Goal: Transaction & Acquisition: Purchase product/service

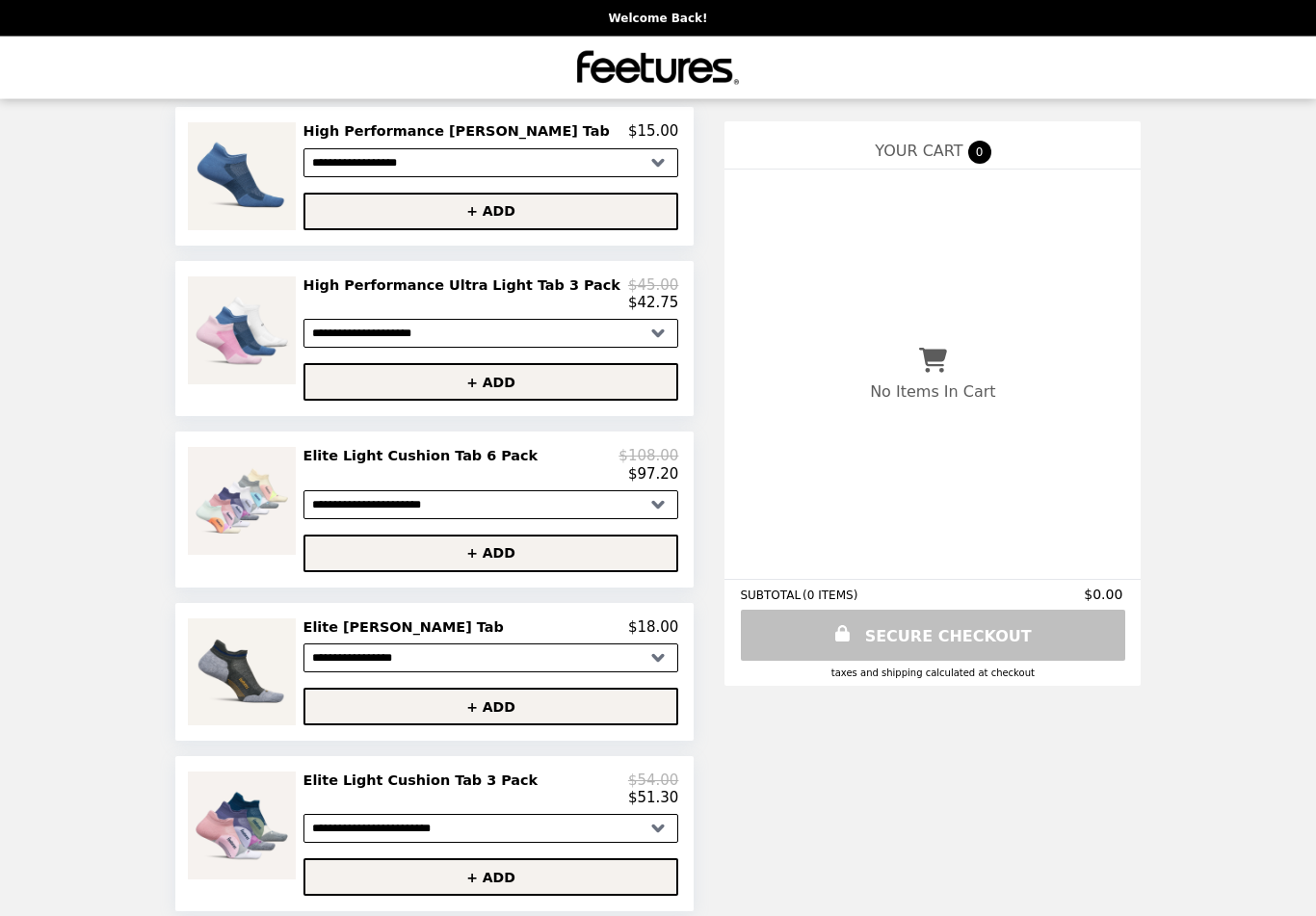
scroll to position [261, 0]
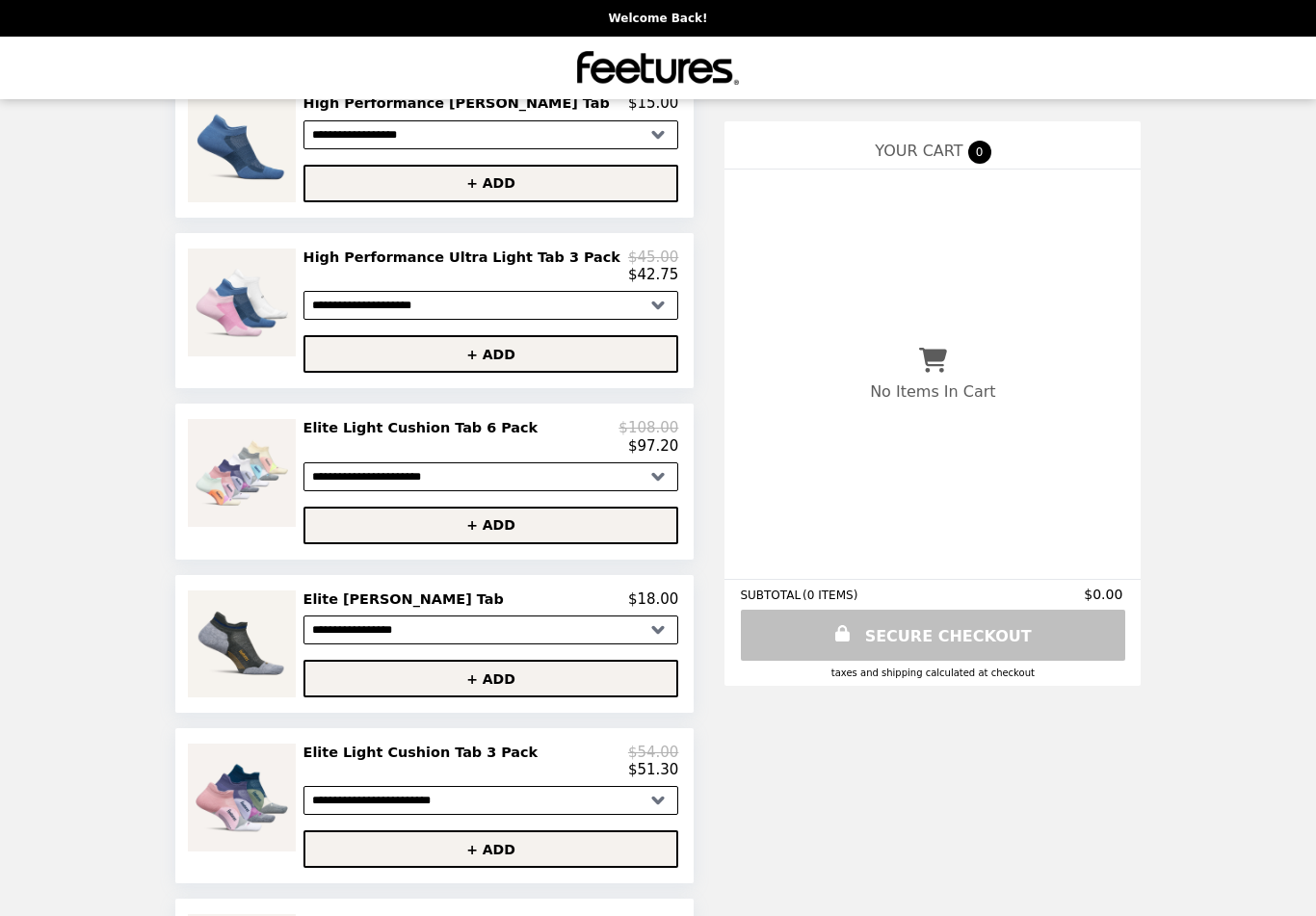
click at [253, 475] on img at bounding box center [243, 473] width 112 height 107
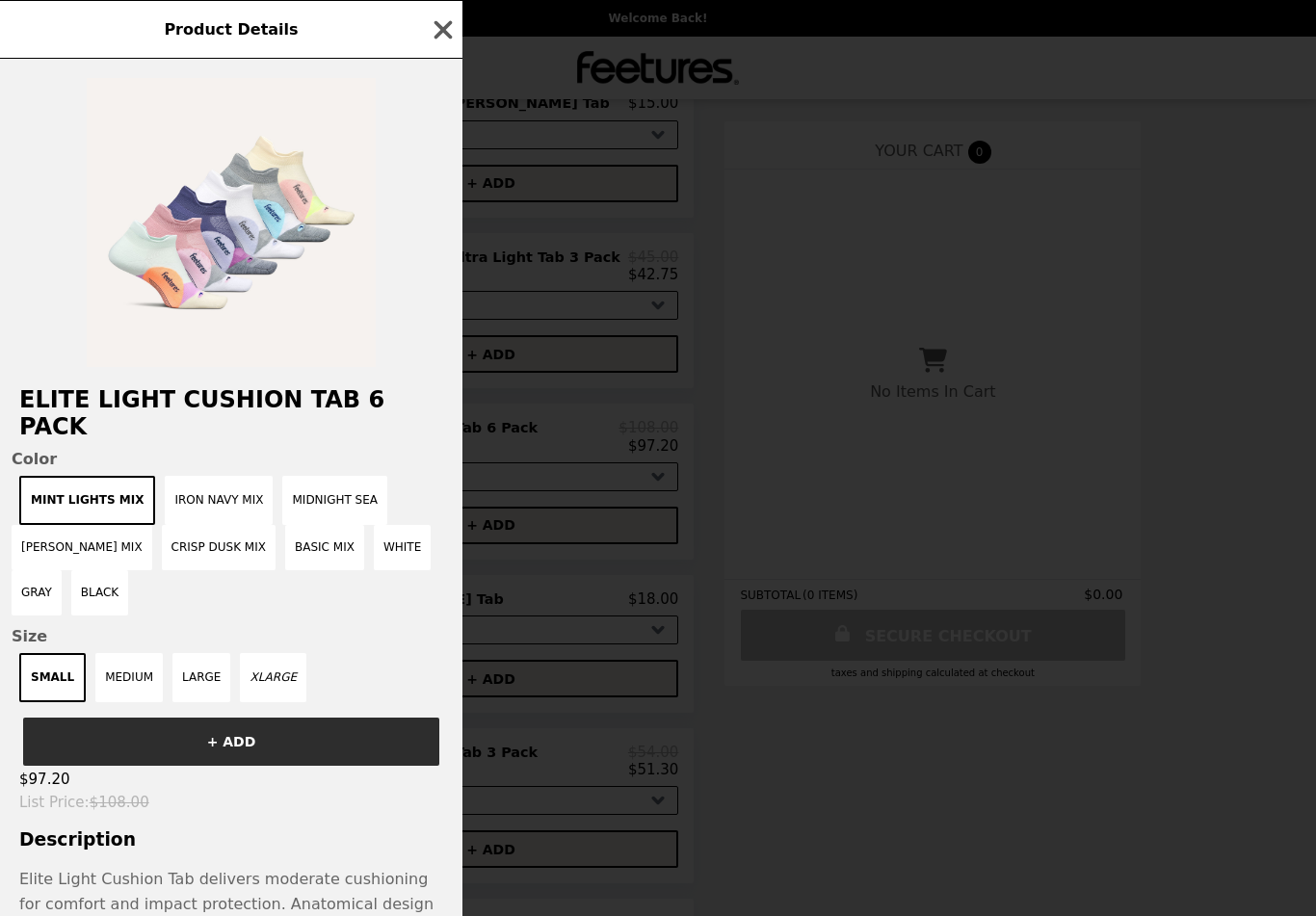
click at [306, 476] on button "Midnight Sea" at bounding box center [334, 500] width 105 height 49
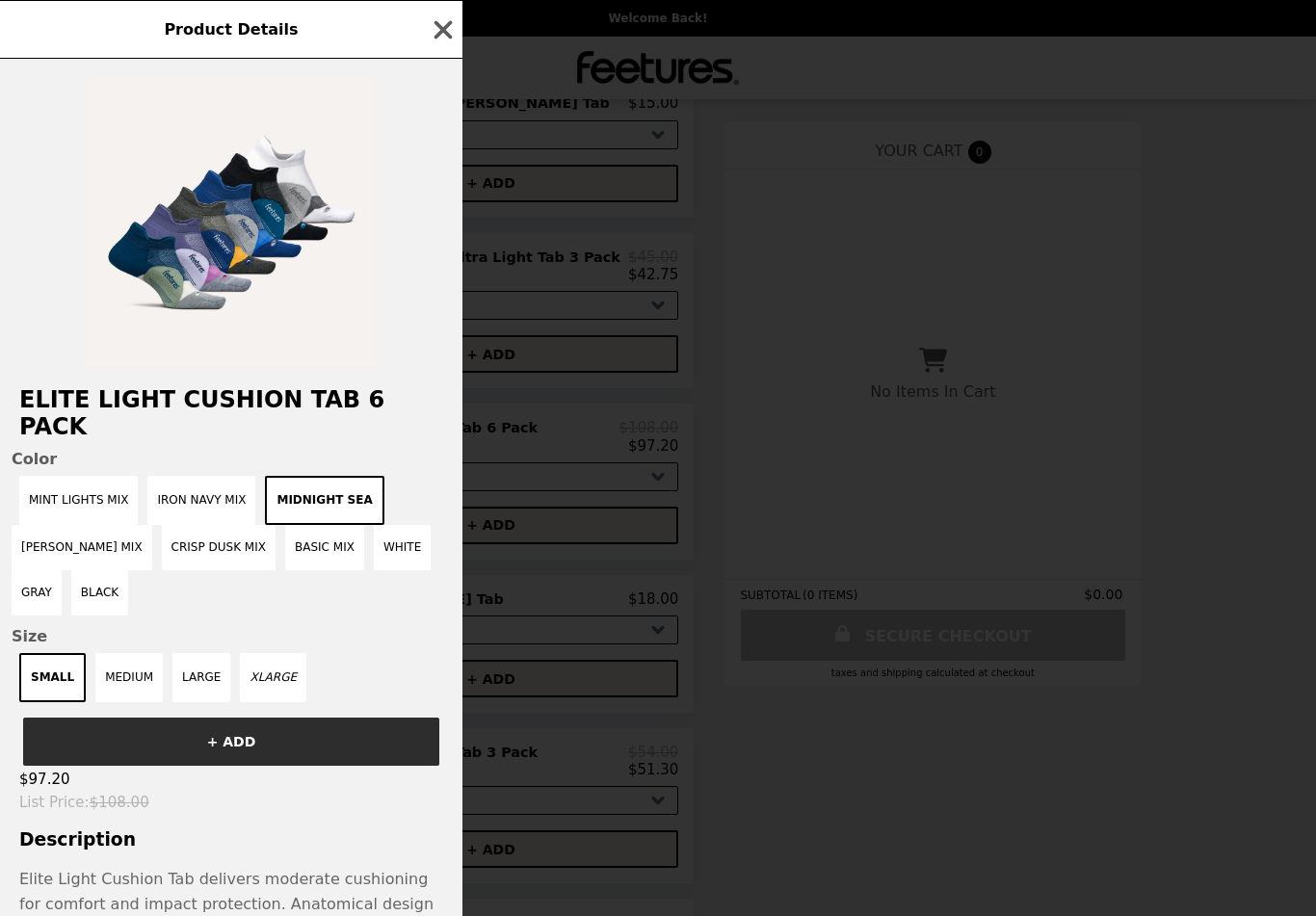
click at [186, 476] on button "Iron Navy Mix" at bounding box center [201, 500] width 107 height 49
click at [189, 476] on button "Iron Navy Mix" at bounding box center [209, 500] width 123 height 49
click at [191, 524] on button "Crisp Dusk Mix" at bounding box center [219, 547] width 113 height 45
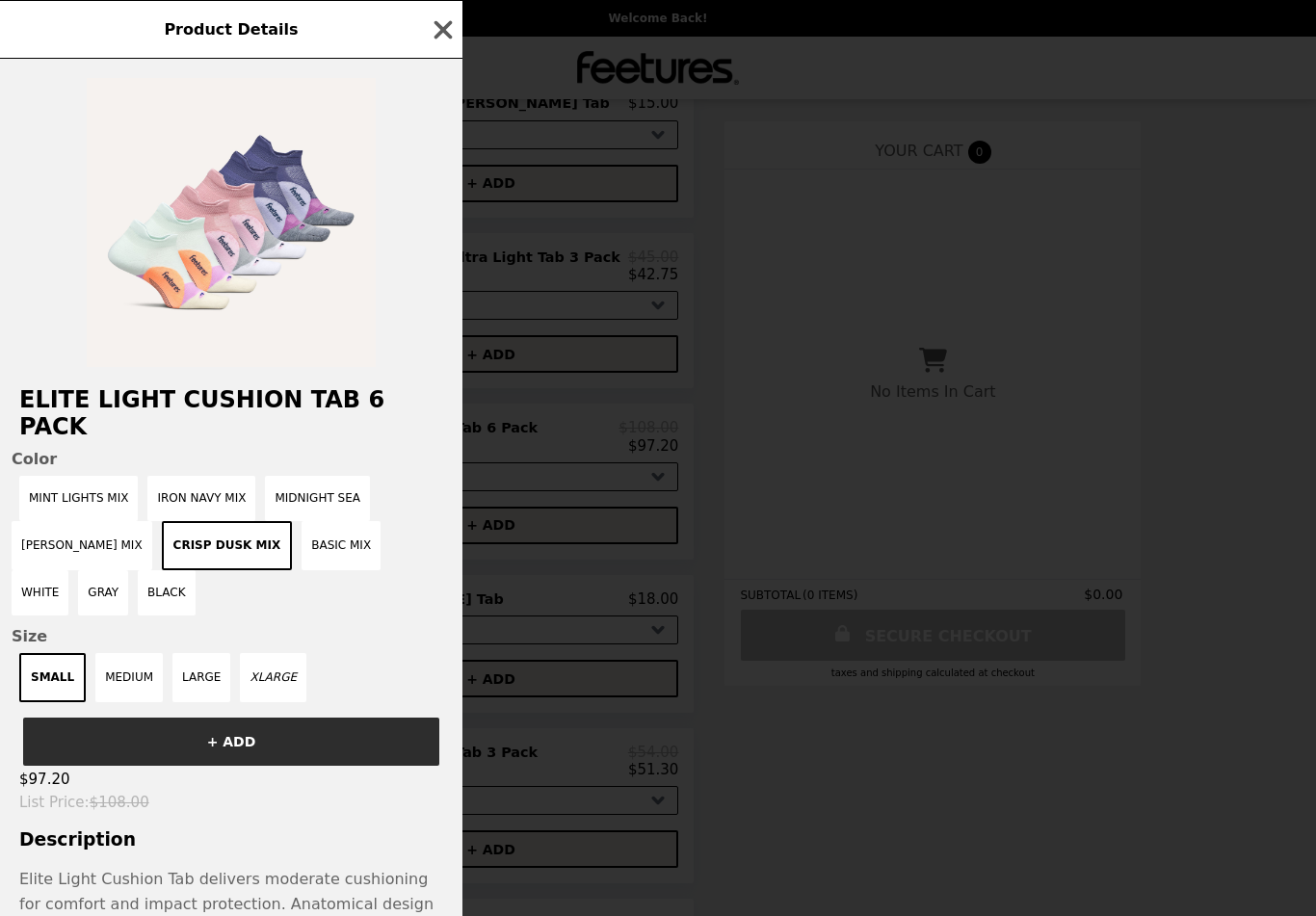
click at [312, 526] on button "Basic Mix" at bounding box center [341, 545] width 79 height 49
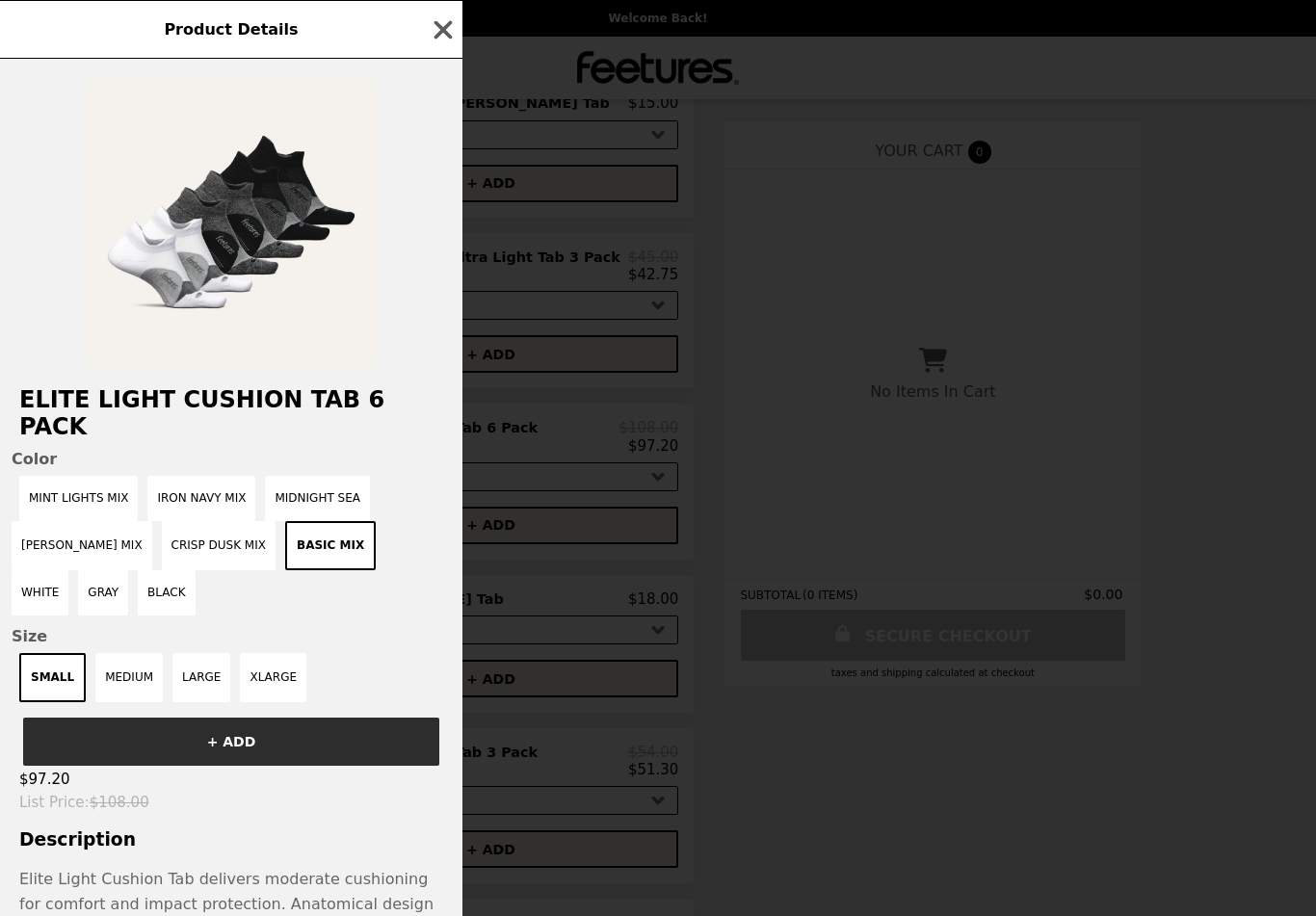
click at [72, 476] on button "Mint Lights Mix" at bounding box center [78, 498] width 118 height 45
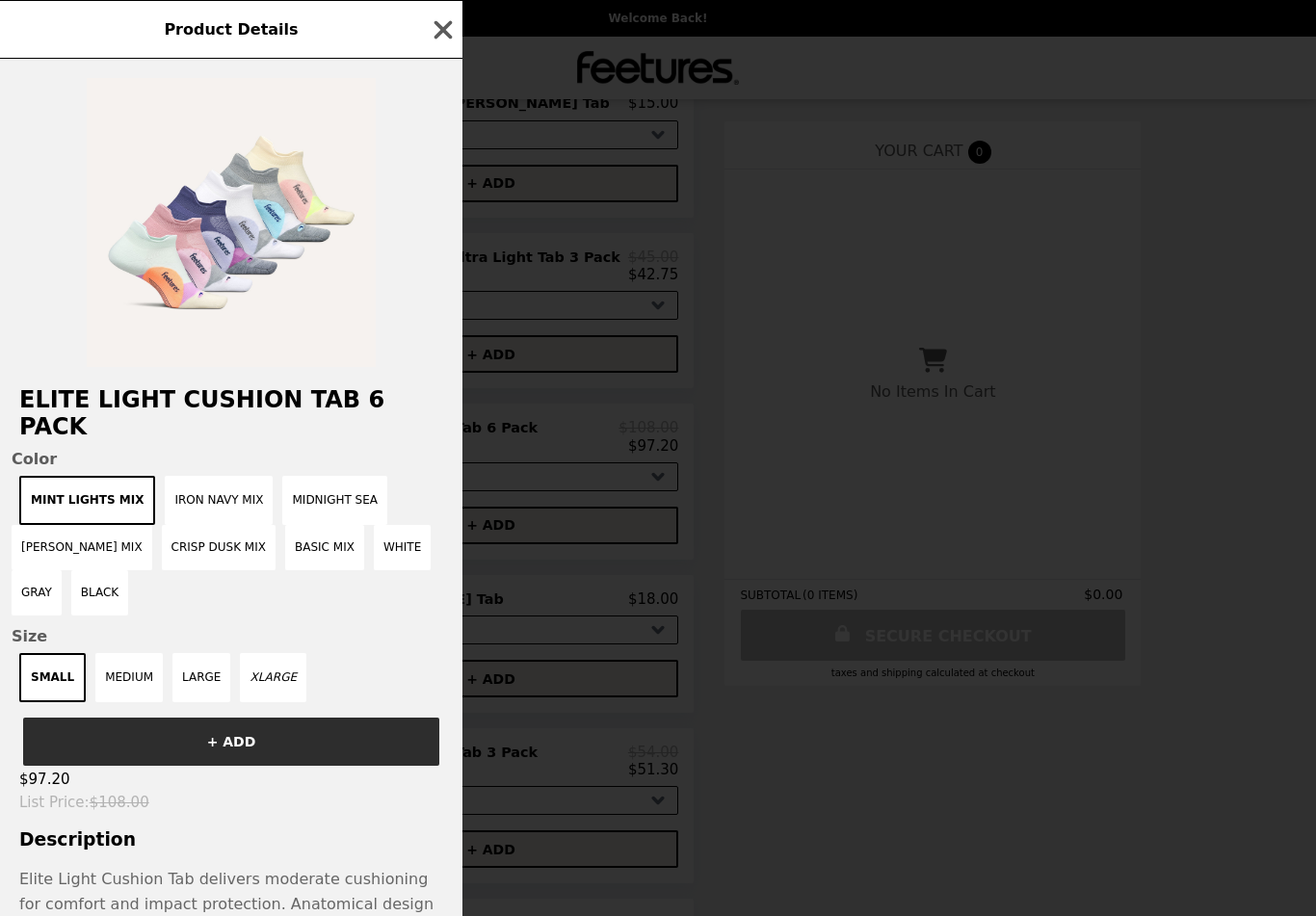
click at [311, 477] on button "Midnight Sea" at bounding box center [334, 500] width 105 height 49
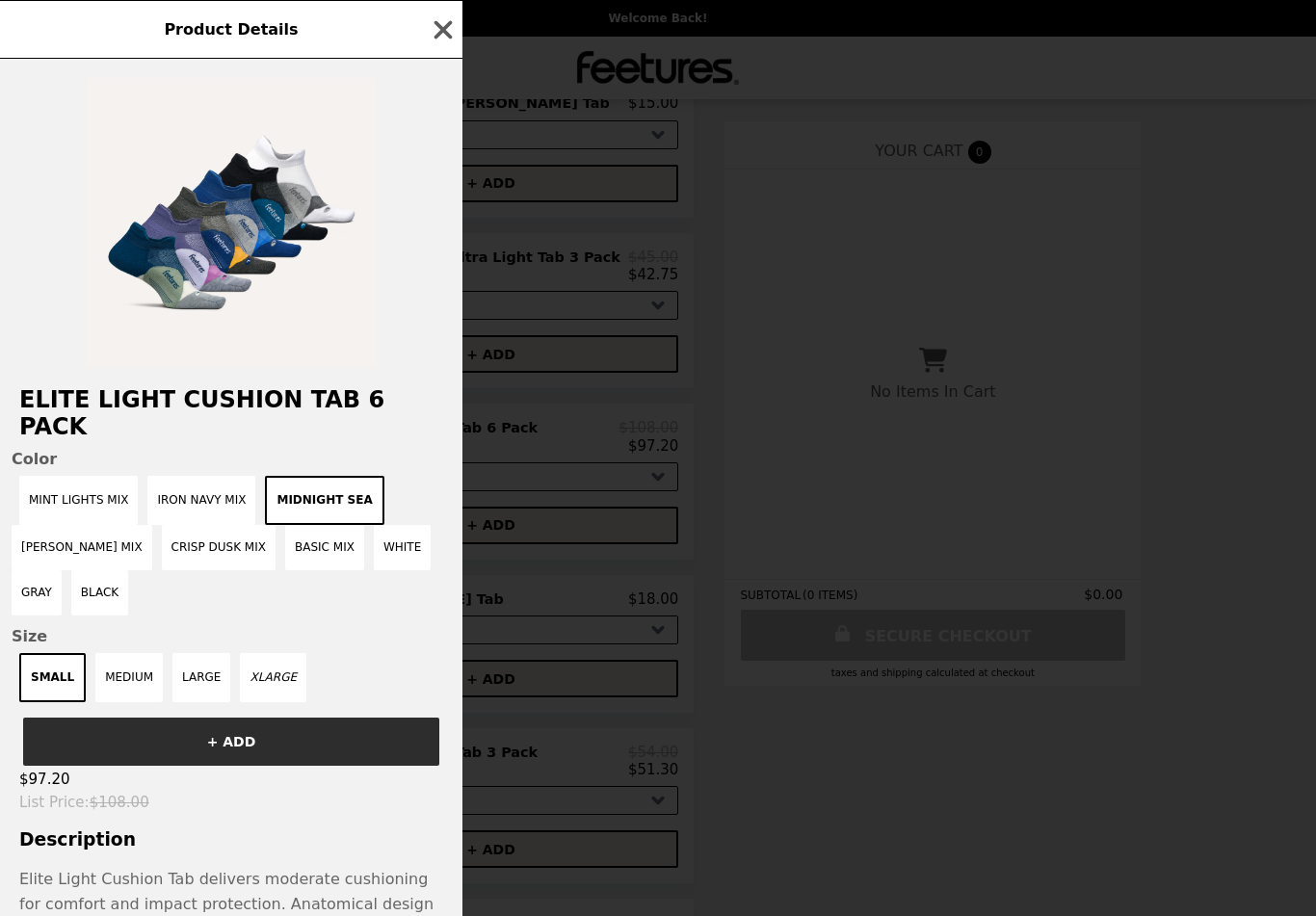
click at [206, 476] on button "Iron Navy Mix" at bounding box center [201, 500] width 107 height 49
click at [435, 28] on icon "button" at bounding box center [444, 30] width 29 height 29
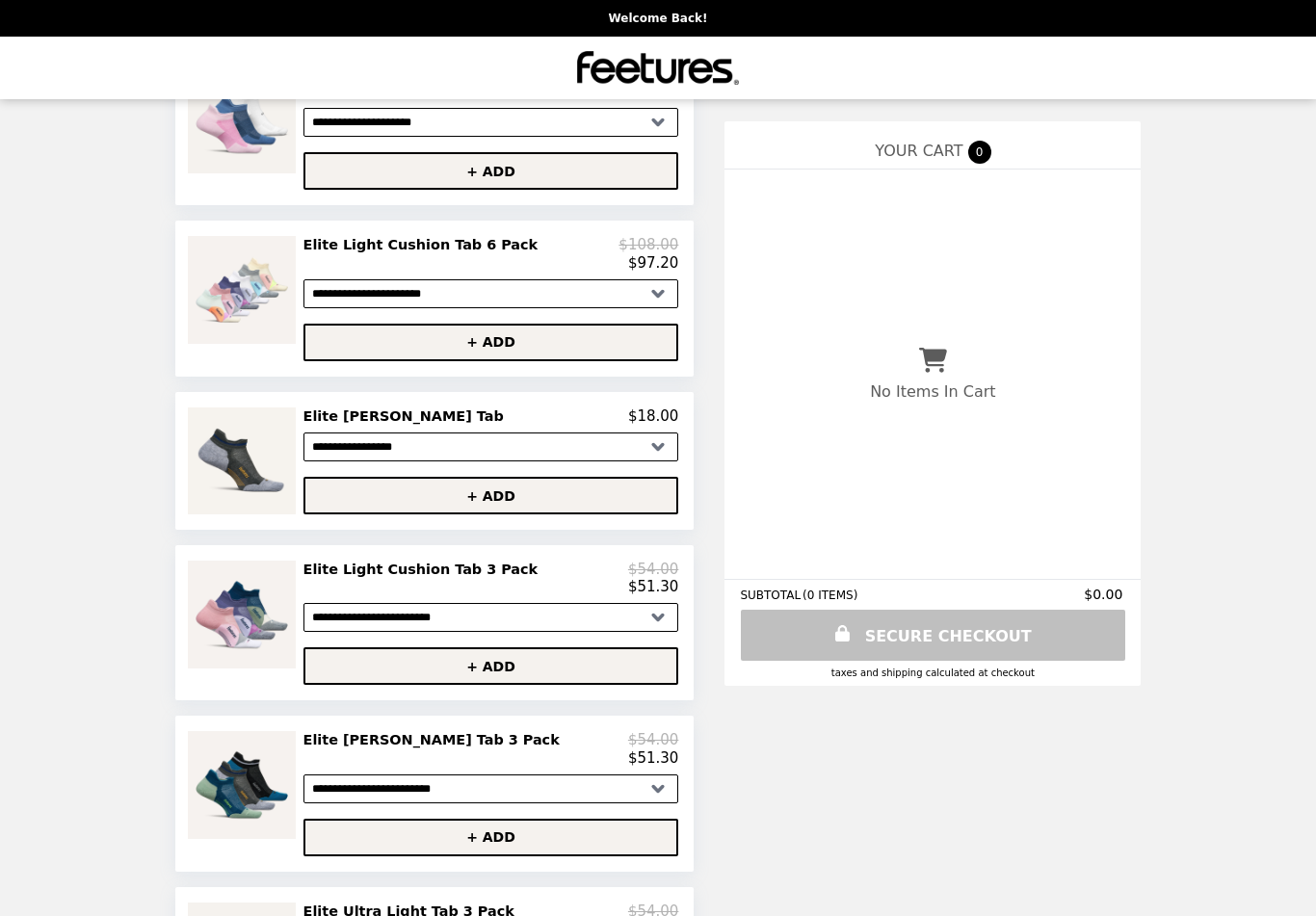
scroll to position [451, 0]
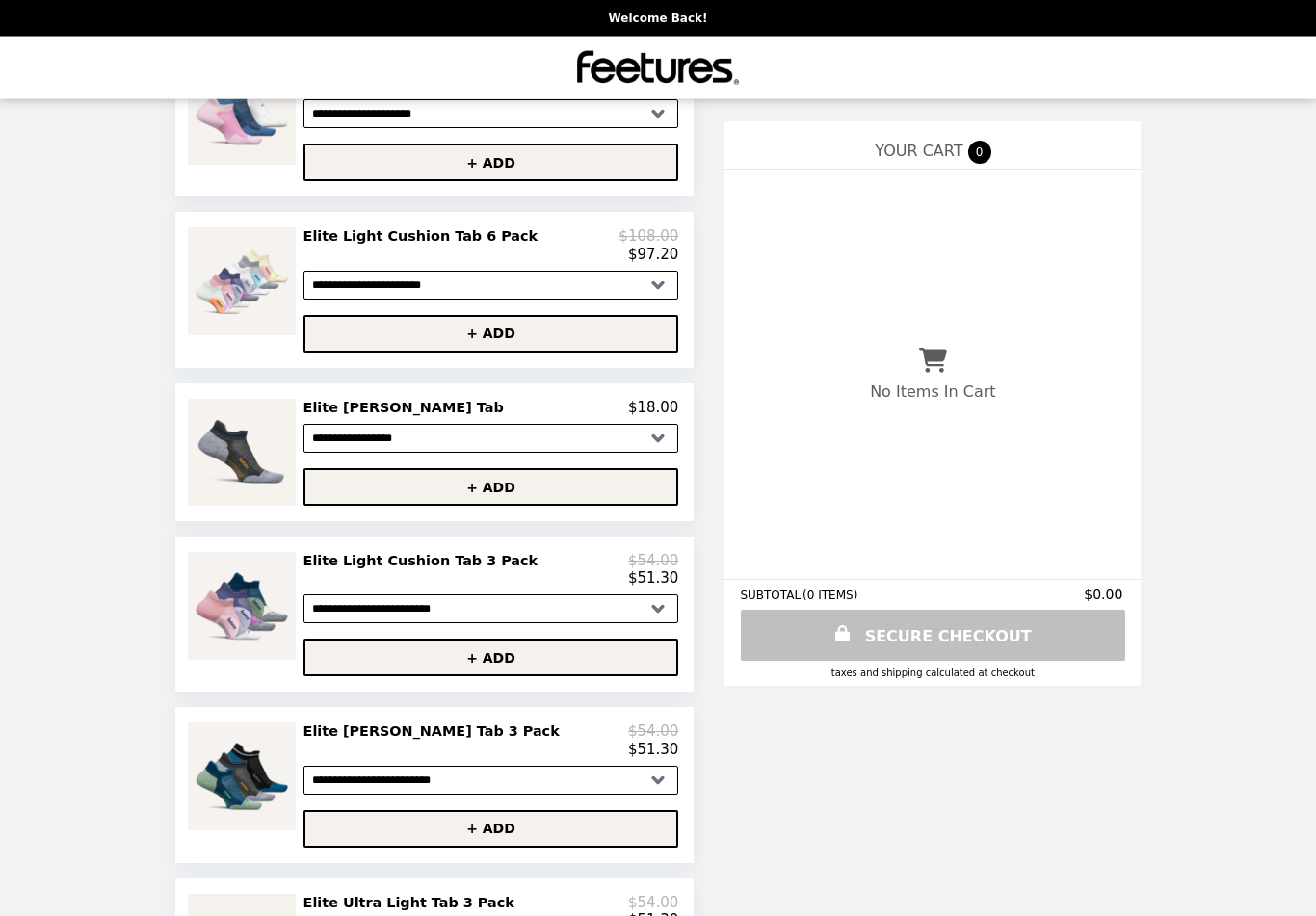
click at [372, 570] on h2 "Elite Light Cushion Tab 3 Pack" at bounding box center [425, 562] width 242 height 18
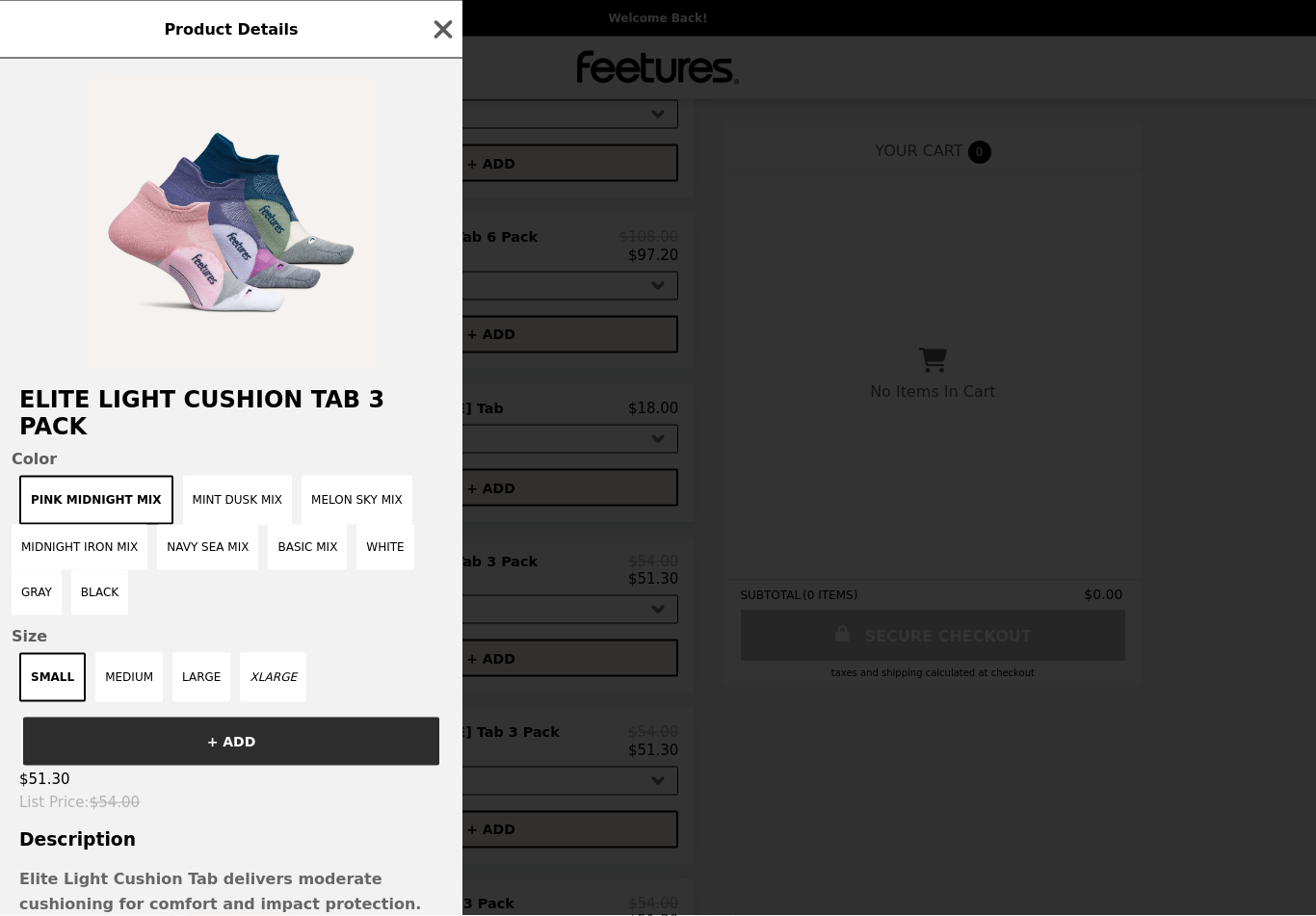
scroll to position [452, 0]
click at [212, 476] on button "Mint Dusk Mix" at bounding box center [236, 500] width 108 height 49
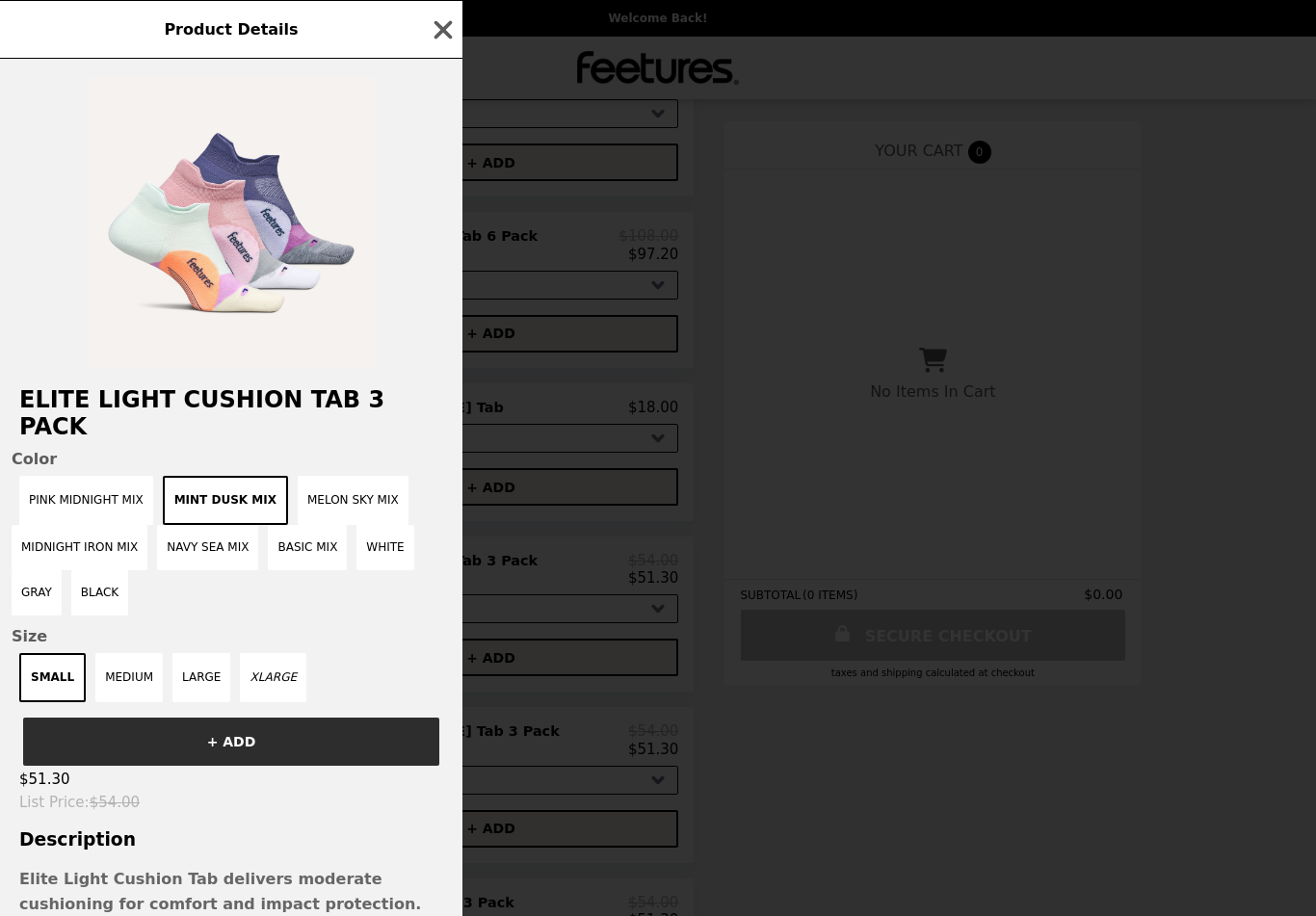
click at [329, 476] on button "Melon Sky Mix" at bounding box center [353, 500] width 110 height 49
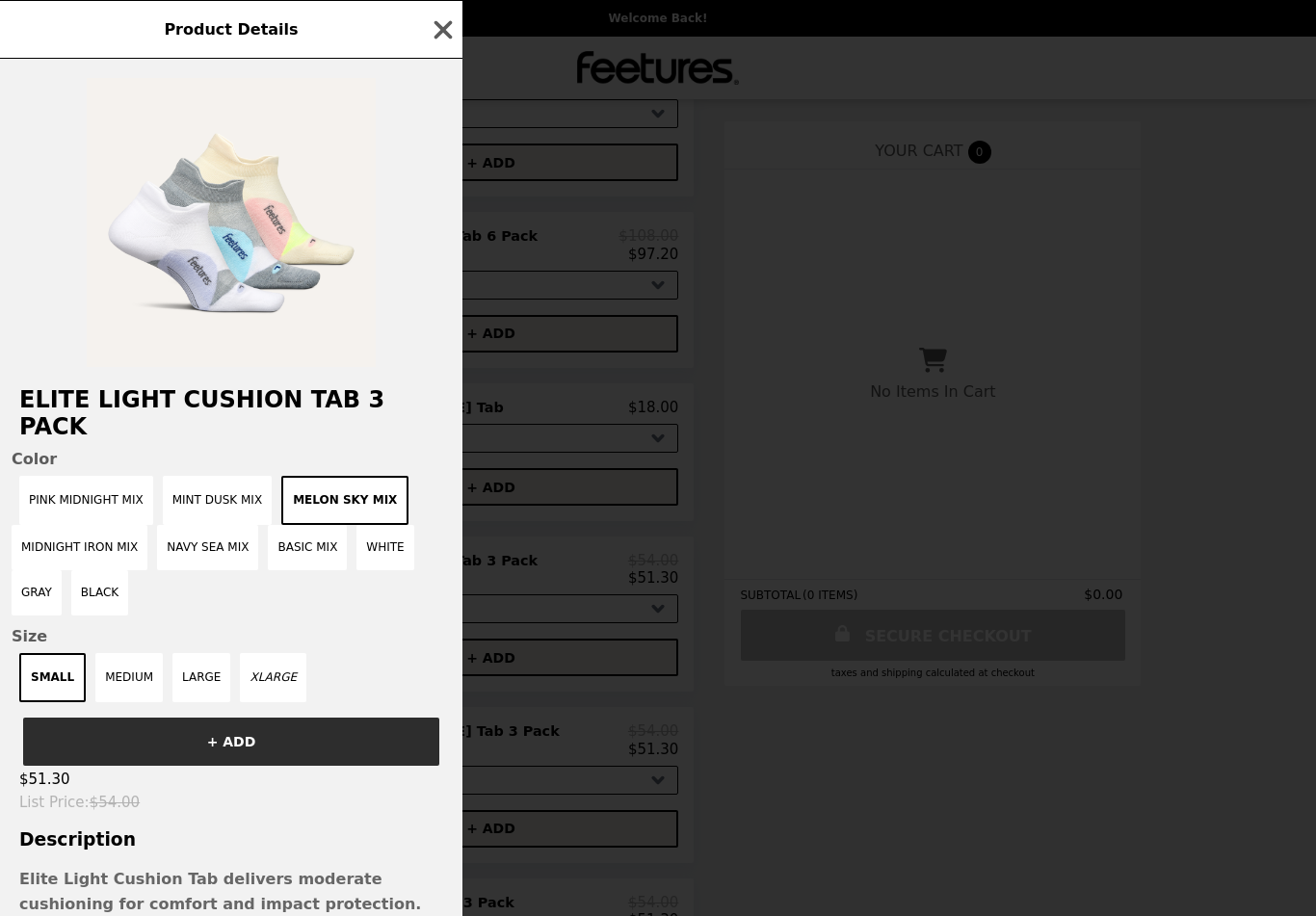
click at [84, 524] on button "Midnight Iron Mix" at bounding box center [79, 547] width 136 height 45
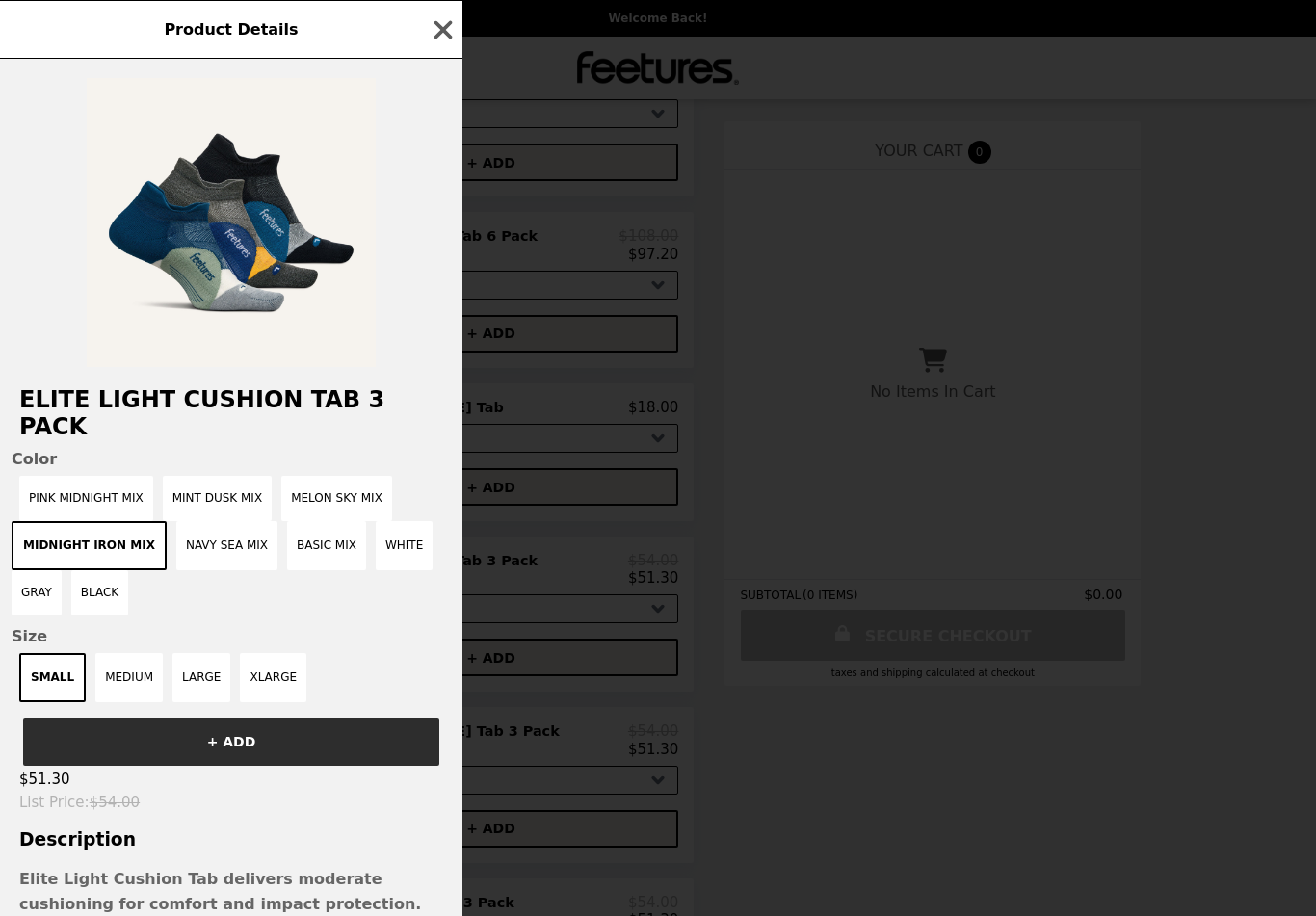
click at [208, 520] on button "Navy Sea Mix" at bounding box center [227, 545] width 102 height 49
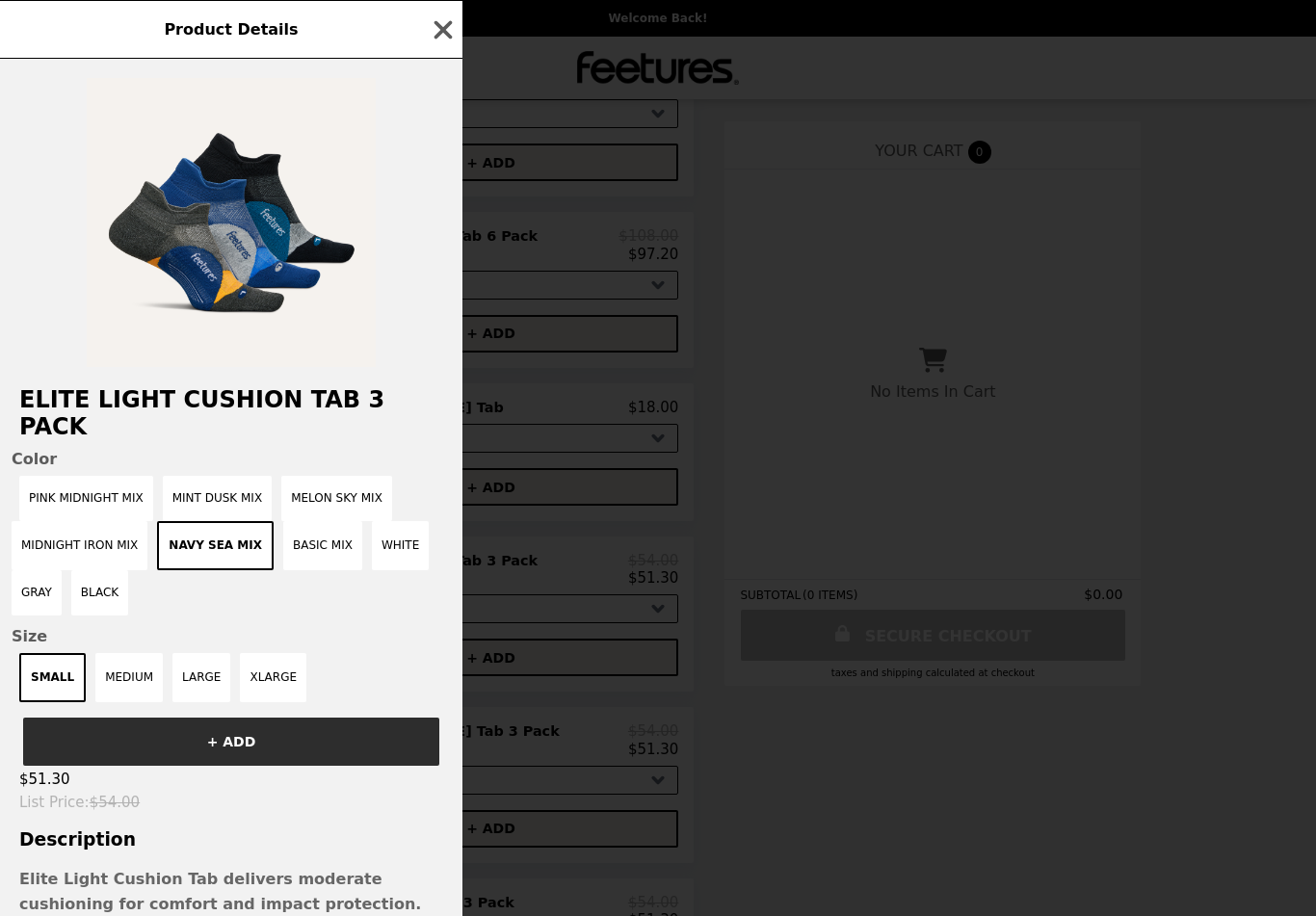
click at [68, 139] on div at bounding box center [231, 223] width 339 height 289
click at [436, 22] on icon "button" at bounding box center [444, 29] width 19 height 19
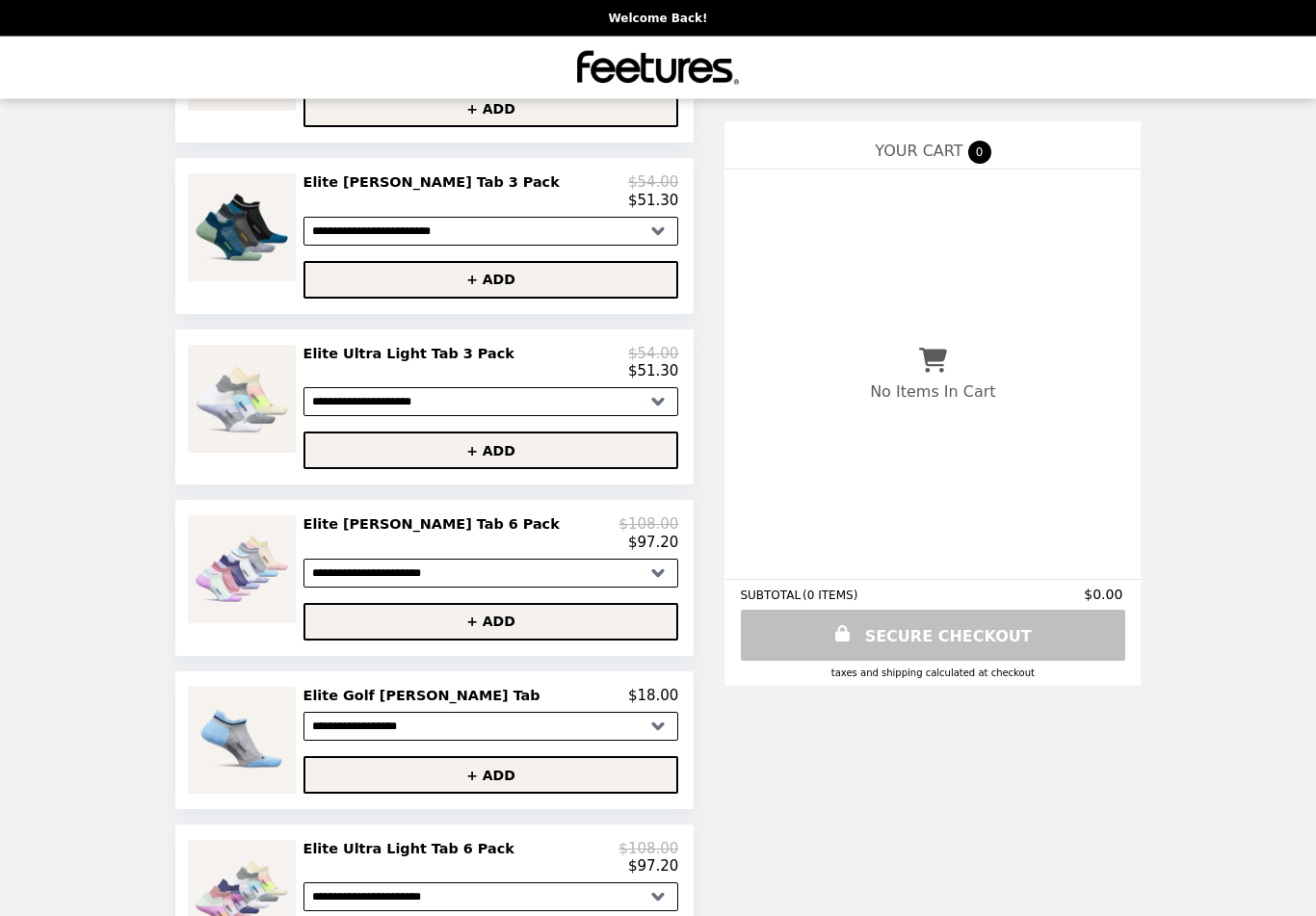
scroll to position [1052, 0]
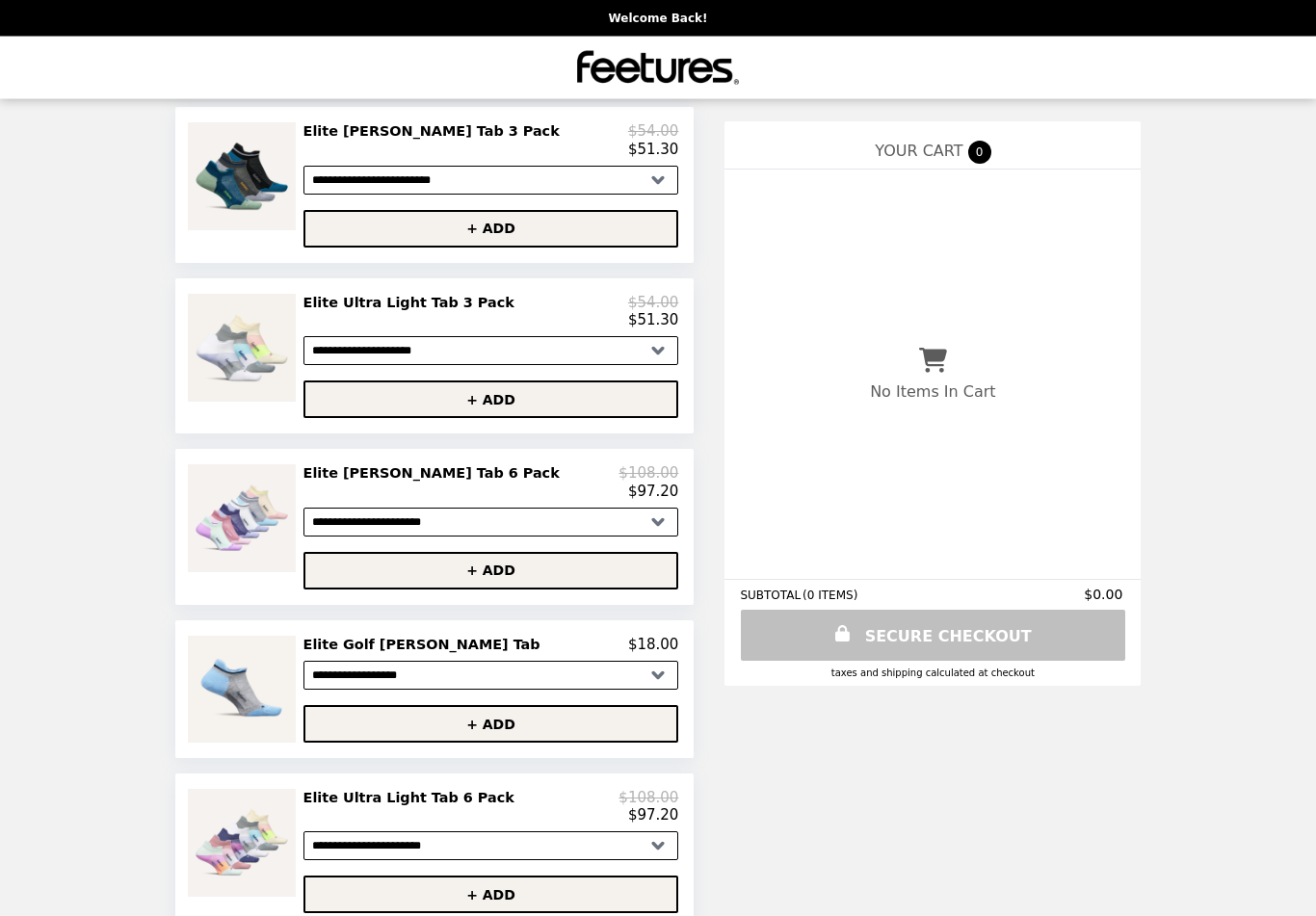
click at [376, 480] on h2 "Elite [PERSON_NAME] Tab 6 Pack" at bounding box center [436, 474] width 264 height 18
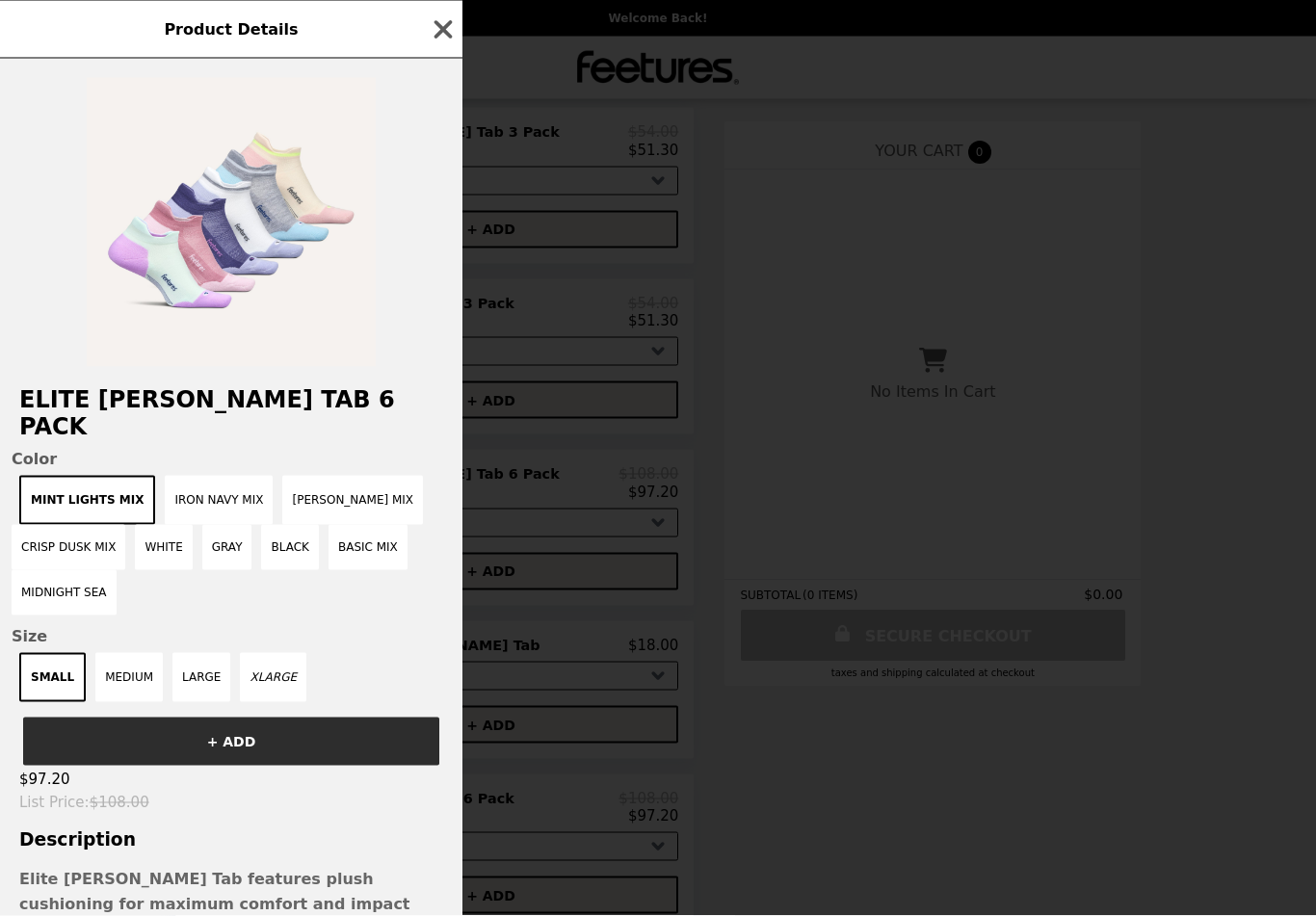
scroll to position [1053, 0]
click at [208, 476] on button "Iron Navy Mix" at bounding box center [219, 500] width 107 height 49
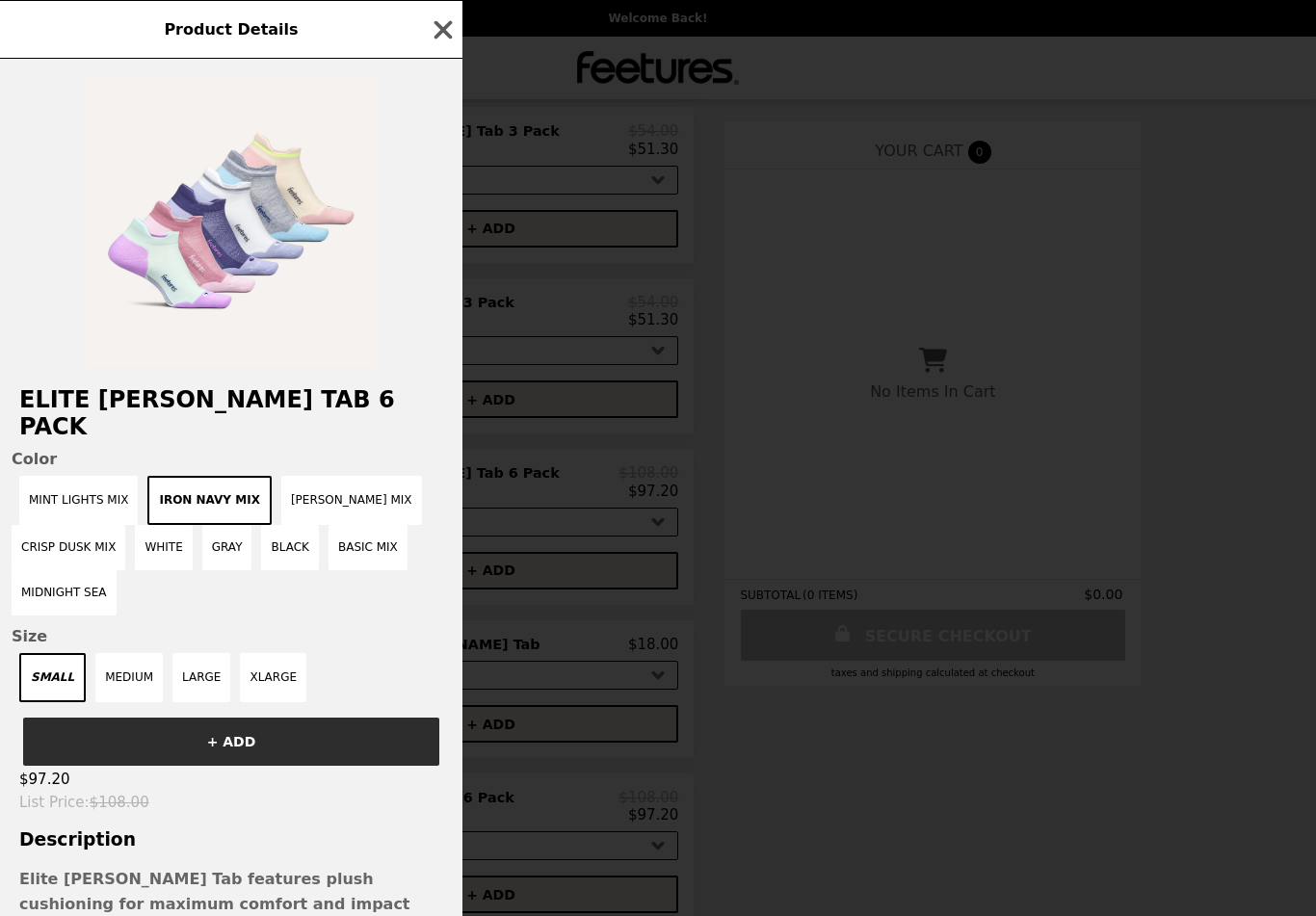
click at [50, 449] on span "Color" at bounding box center [232, 458] width 440 height 19
click at [80, 476] on button "Mint Lights Mix" at bounding box center [78, 500] width 118 height 49
click at [208, 476] on button "Iron Navy Mix" at bounding box center [219, 500] width 107 height 49
click at [78, 476] on button "Mint Lights Mix" at bounding box center [78, 500] width 118 height 49
click at [86, 524] on button "Crisp Dusk Mix" at bounding box center [68, 547] width 113 height 45
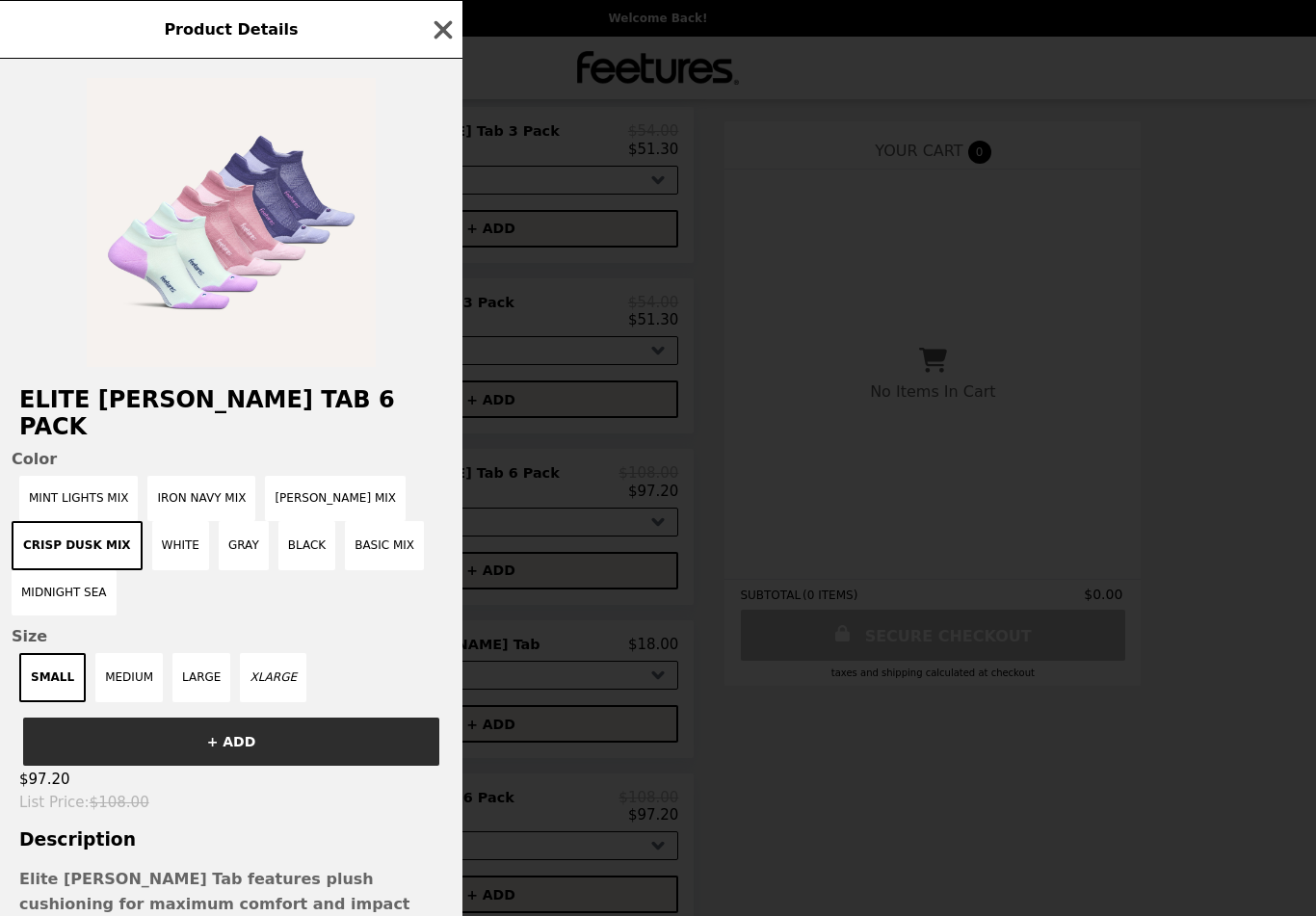
click at [277, 658] on button "XLARGE" at bounding box center [274, 678] width 66 height 49
click at [372, 723] on button "+ ADD" at bounding box center [232, 741] width 416 height 48
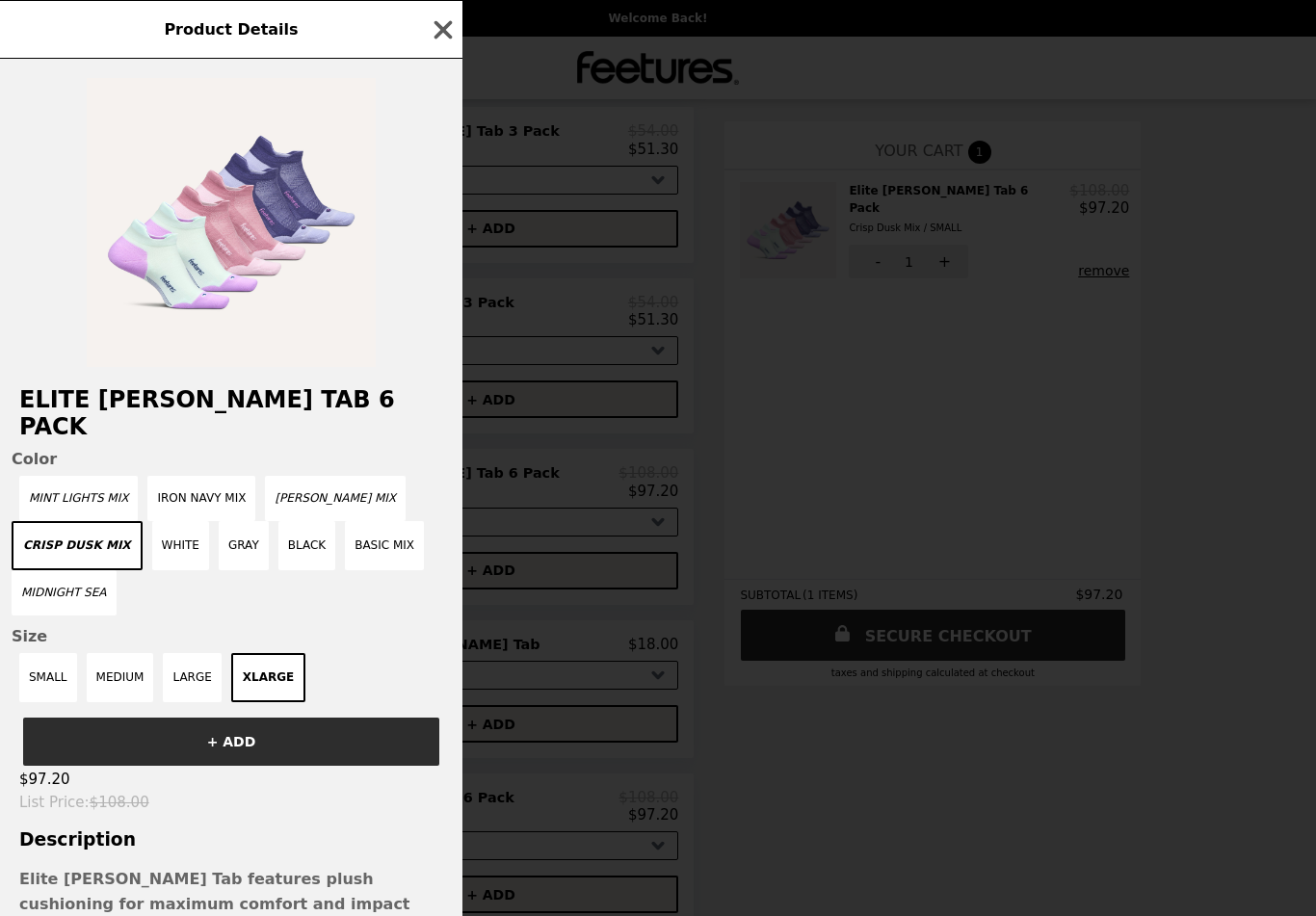
click at [441, 29] on icon "button" at bounding box center [444, 29] width 19 height 19
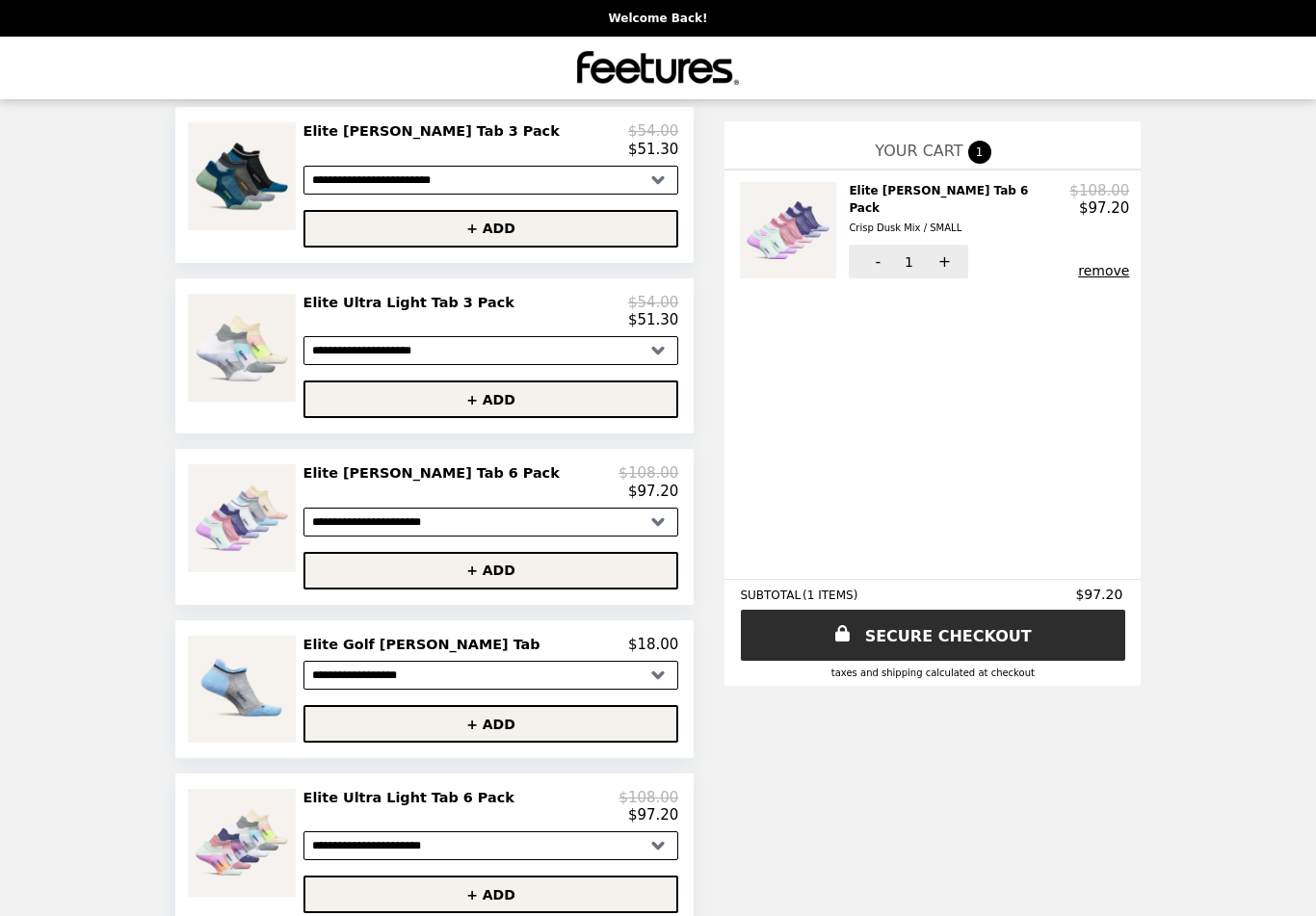
click at [803, 656] on link "SECURE CHECKOUT" at bounding box center [932, 635] width 384 height 51
